Goal: Find contact information: Find contact information

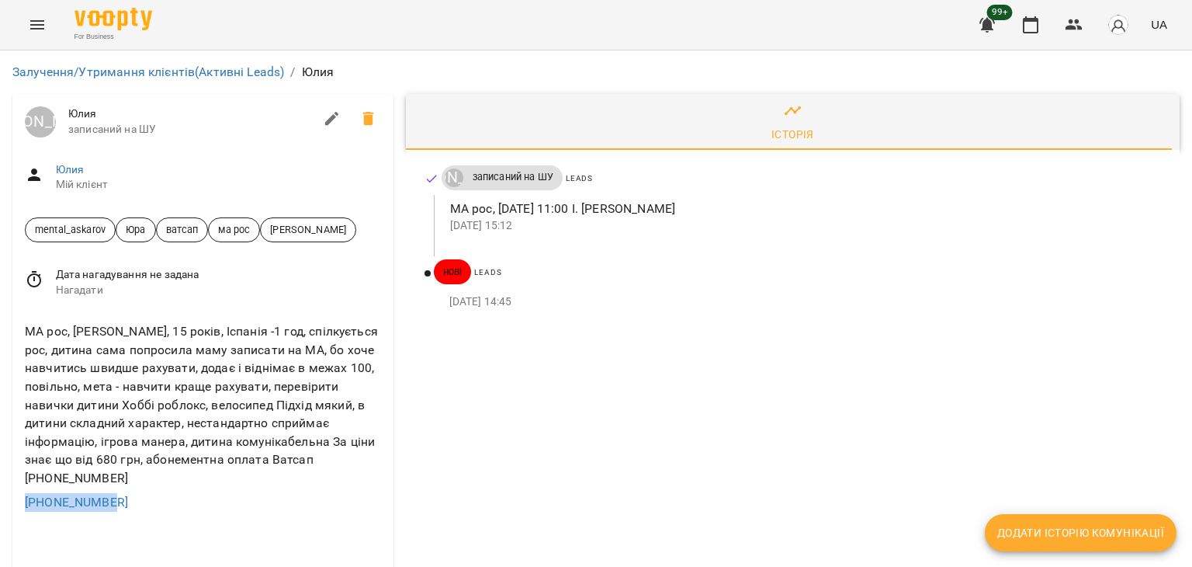
copy link "[PHONE_NUMBER]"
drag, startPoint x: 202, startPoint y: 510, endPoint x: 20, endPoint y: 510, distance: 181.7
click at [20, 510] on div "МА рос, [PERSON_NAME], 15 років, Іспанія -1 год, спілкується рос, дитина сама п…" at bounding box center [202, 417] width 381 height 214
click at [182, 399] on div "МА рос, Павло, 15 років, Іспанія -1 год, спілкується рос, дитина сама попросила…" at bounding box center [203, 404] width 363 height 171
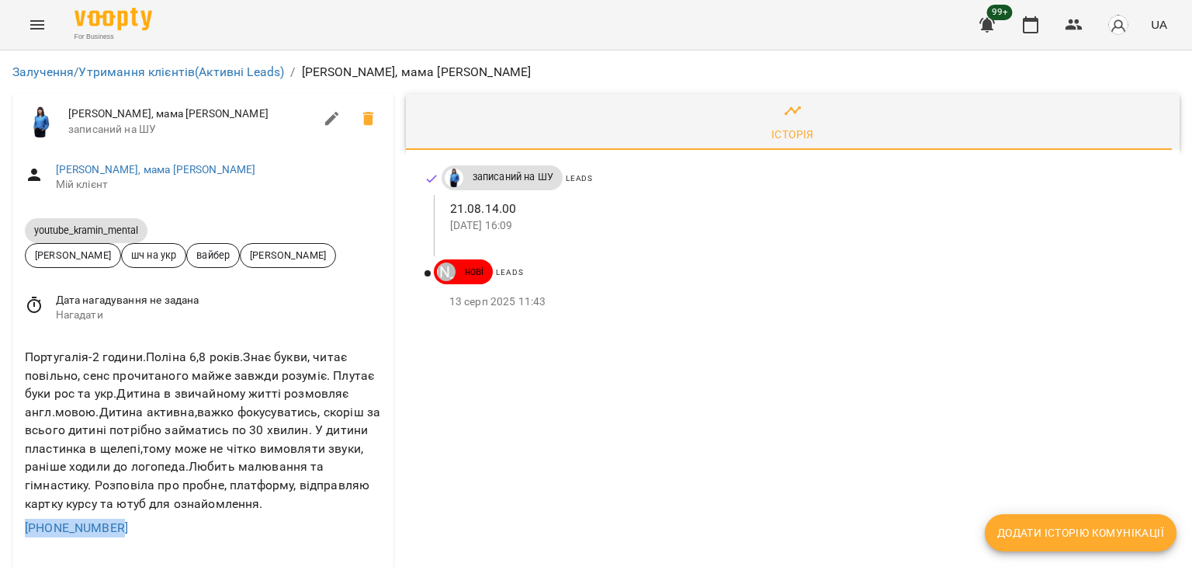
drag, startPoint x: 180, startPoint y: 535, endPoint x: 0, endPoint y: 526, distance: 180.3
copy link "+380994208864"
